Goal: Information Seeking & Learning: Learn about a topic

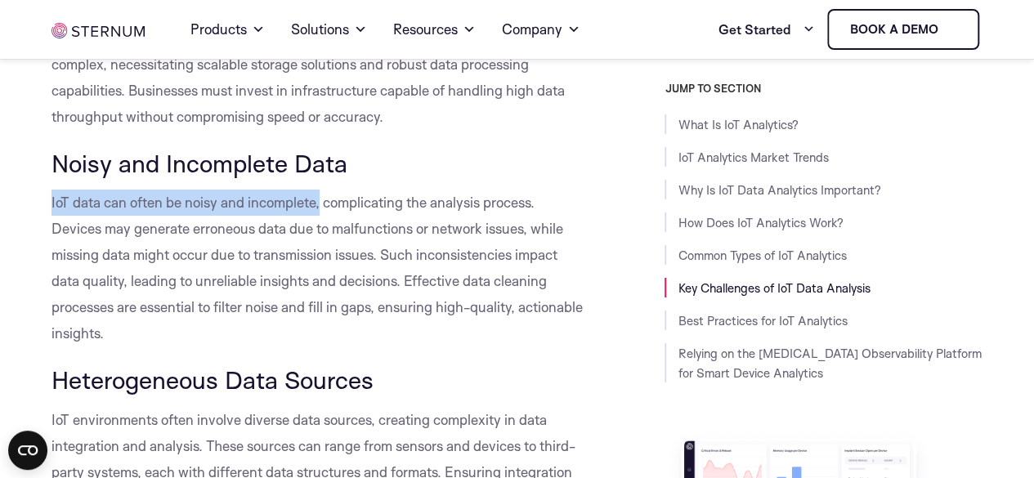
drag, startPoint x: 319, startPoint y: 182, endPoint x: 46, endPoint y: 177, distance: 273.7
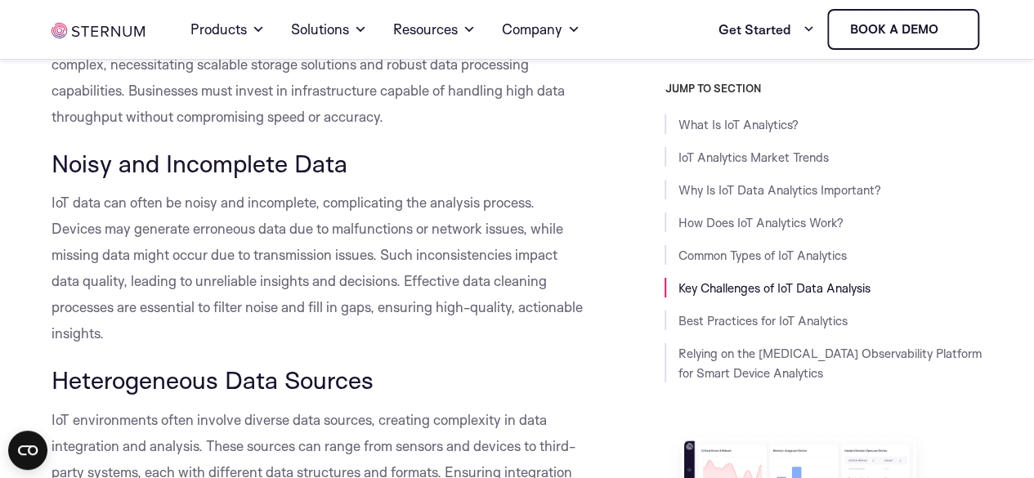
click at [282, 217] on p "IoT data can often be noisy and incomplete, complicating the analysis process. …" at bounding box center [317, 268] width 533 height 157
drag, startPoint x: 321, startPoint y: 180, endPoint x: 188, endPoint y: 181, distance: 133.2
click at [188, 194] on span "IoT data can often be noisy and incomplete, complicating the analysis process. …" at bounding box center [316, 268] width 531 height 148
copy span "noisy and incomplete,"
click at [458, 290] on p "IoT data can often be noisy and incomplete, complicating the analysis process. …" at bounding box center [317, 268] width 533 height 157
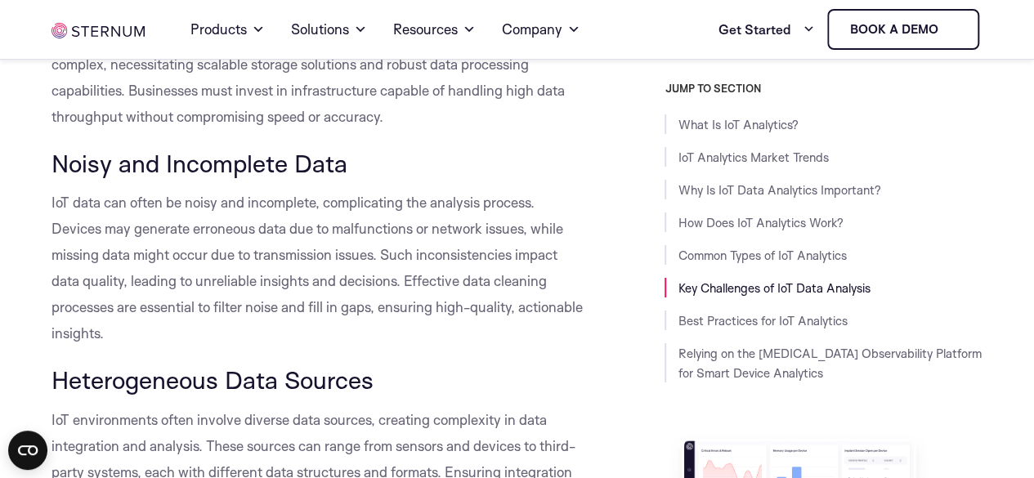
click at [350, 292] on p "IoT data can often be noisy and incomplete, complicating the analysis process. …" at bounding box center [317, 268] width 533 height 157
drag, startPoint x: 378, startPoint y: 285, endPoint x: 200, endPoint y: 284, distance: 178.1
click at [200, 284] on span "IoT data can often be noisy and incomplete, complicating the analysis process. …" at bounding box center [316, 268] width 531 height 148
copy span "to filter noise and fill in gaps,"
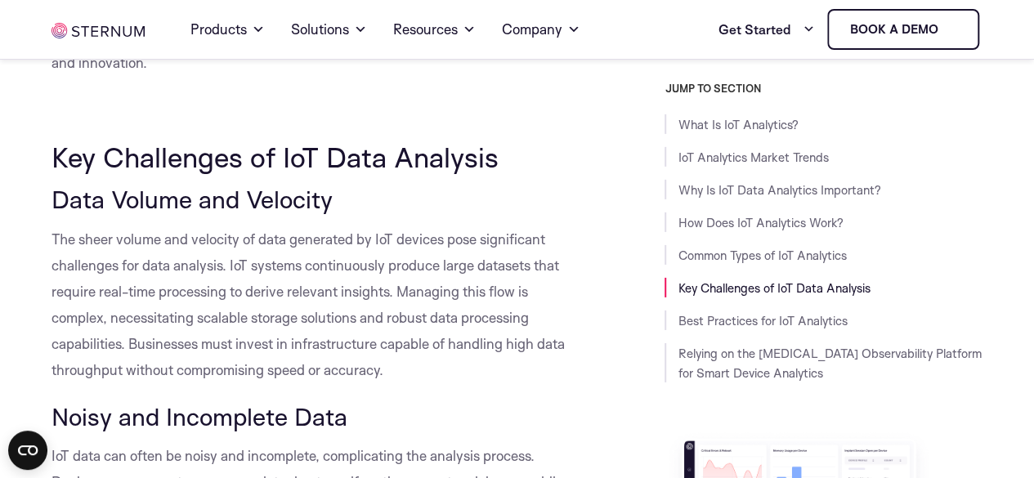
scroll to position [5619, 0]
